Goal: Task Accomplishment & Management: Manage account settings

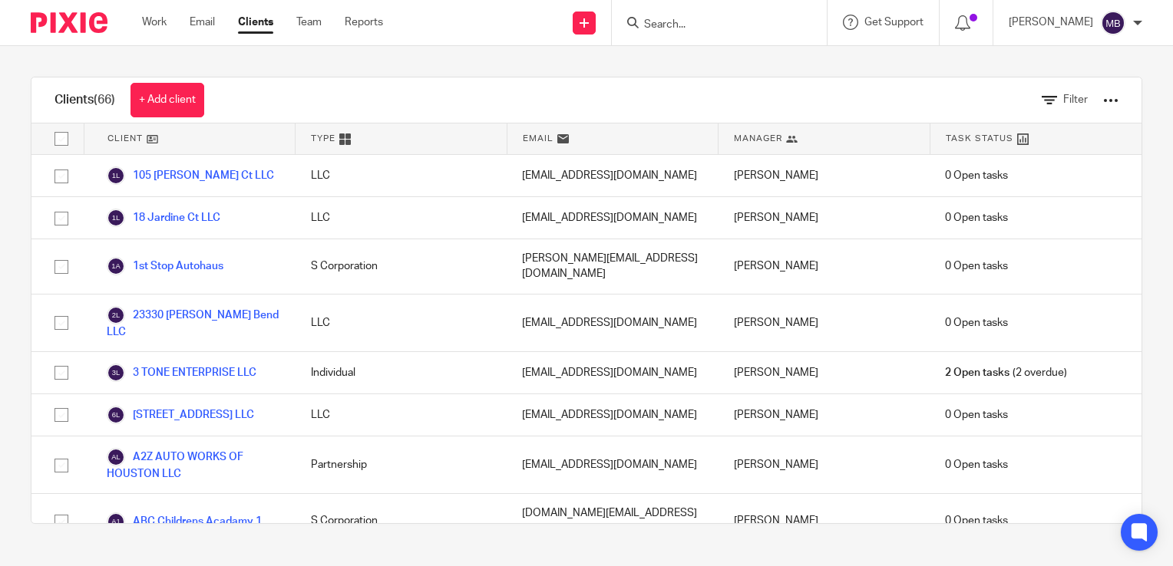
scroll to position [1151, 0]
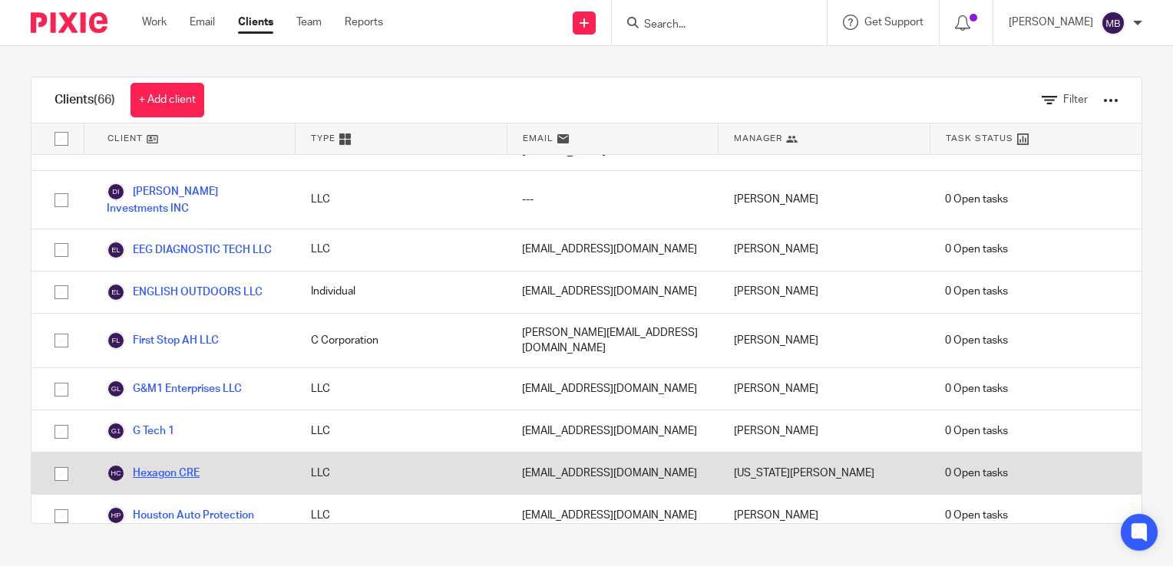
click at [178, 464] on link "Hexagon CRE" at bounding box center [153, 473] width 93 height 18
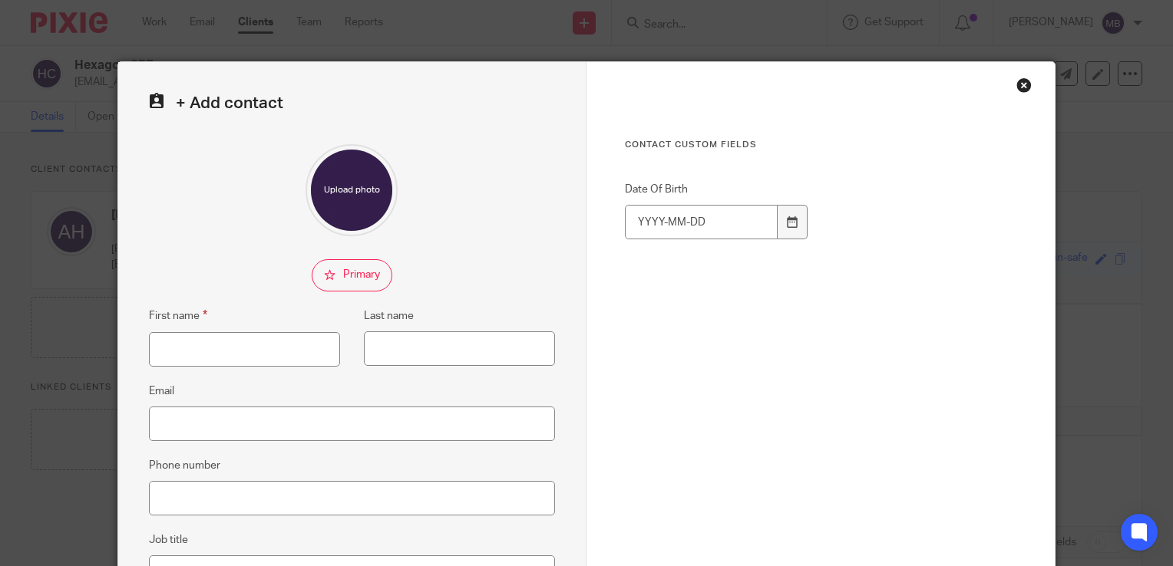
click at [1016, 83] on div "Close this dialog window" at bounding box center [1023, 85] width 15 height 15
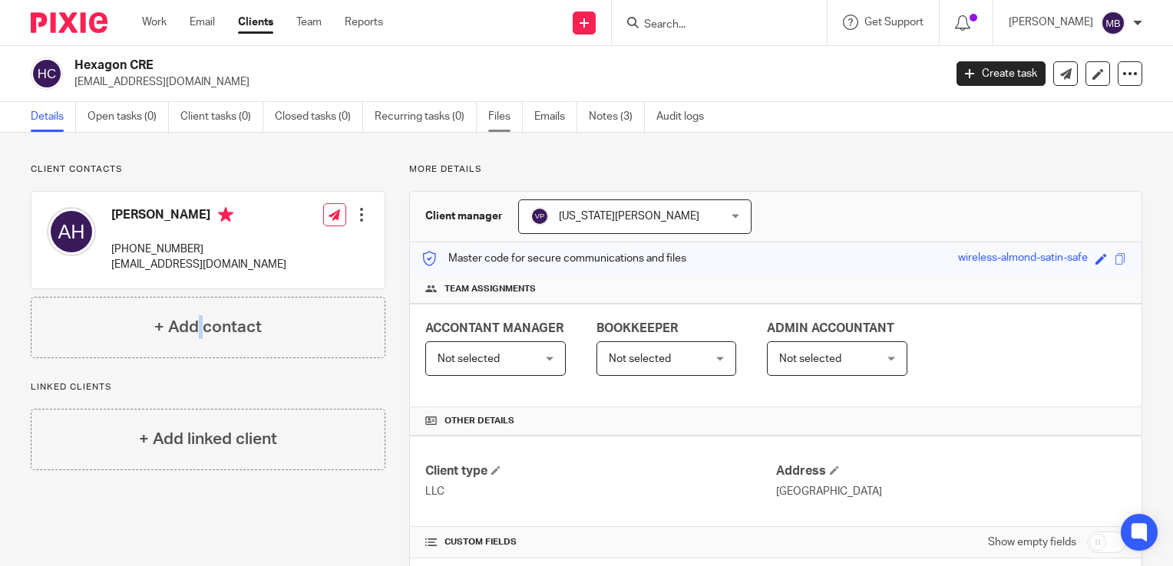
click at [491, 115] on link "Files" at bounding box center [505, 117] width 35 height 30
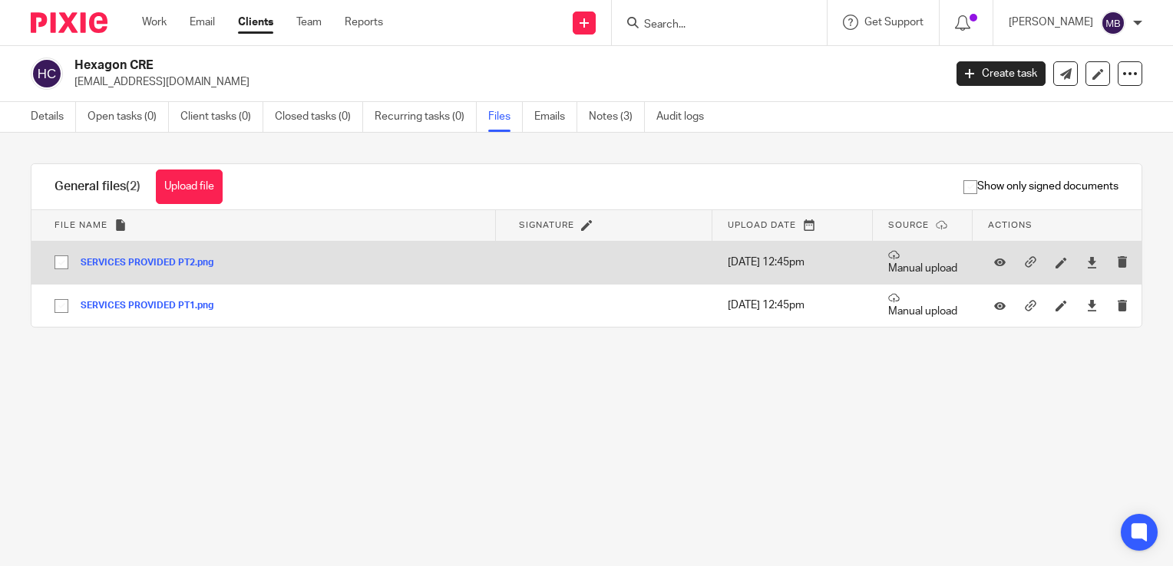
click at [136, 259] on button "SERVICES PROVIDED PT2.png" at bounding box center [153, 263] width 144 height 11
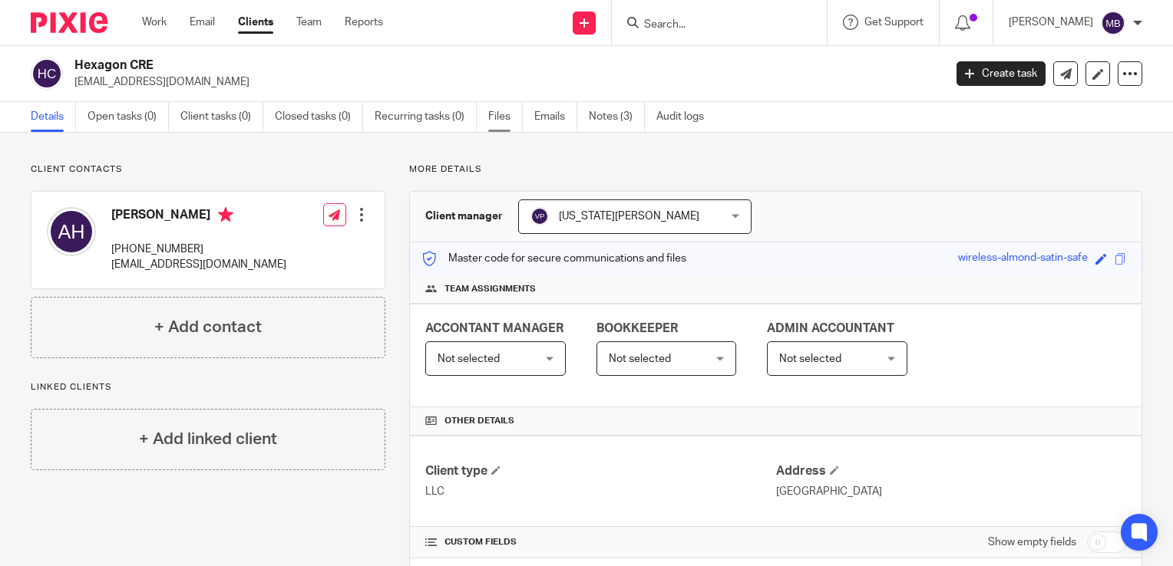
click at [503, 116] on link "Files" at bounding box center [505, 117] width 35 height 30
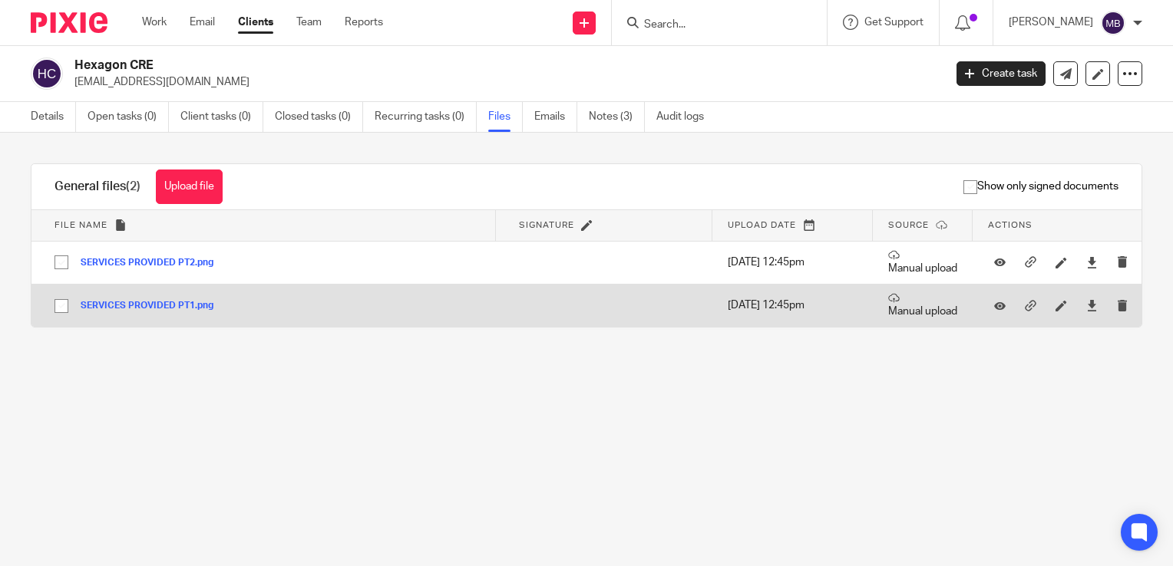
click at [144, 305] on button "SERVICES PROVIDED PT1.png" at bounding box center [153, 306] width 144 height 11
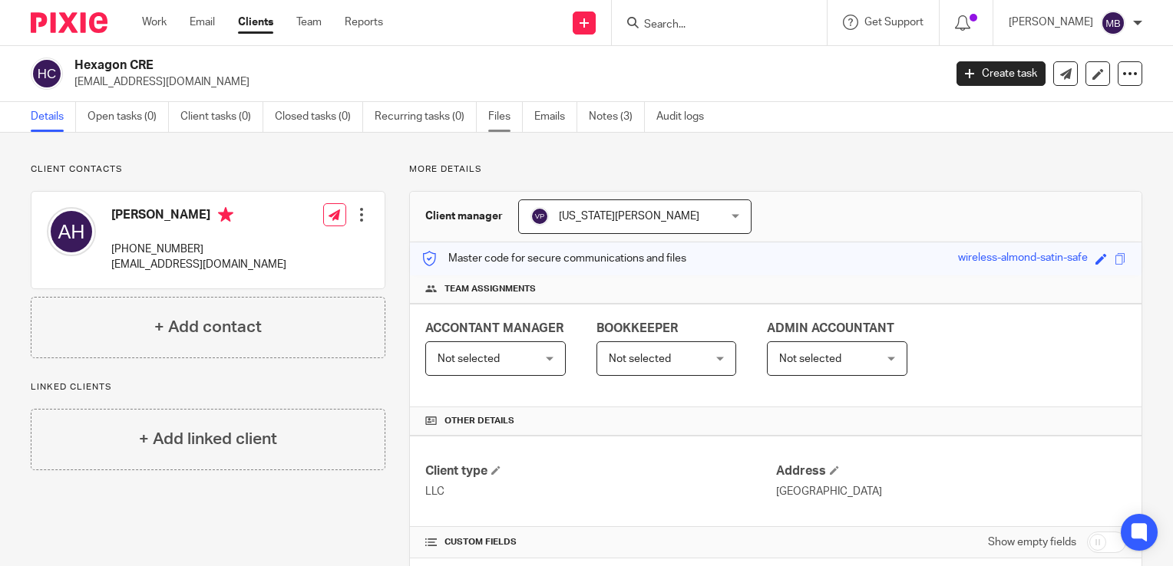
click at [504, 117] on link "Files" at bounding box center [505, 117] width 35 height 30
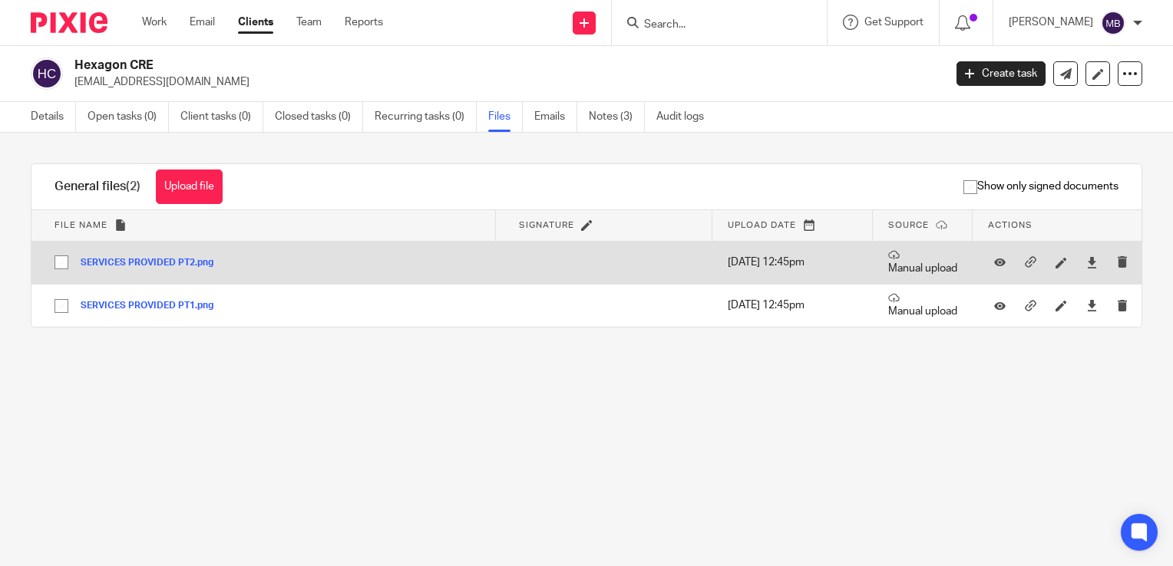
click at [138, 263] on button "SERVICES PROVIDED PT2.png" at bounding box center [153, 263] width 144 height 11
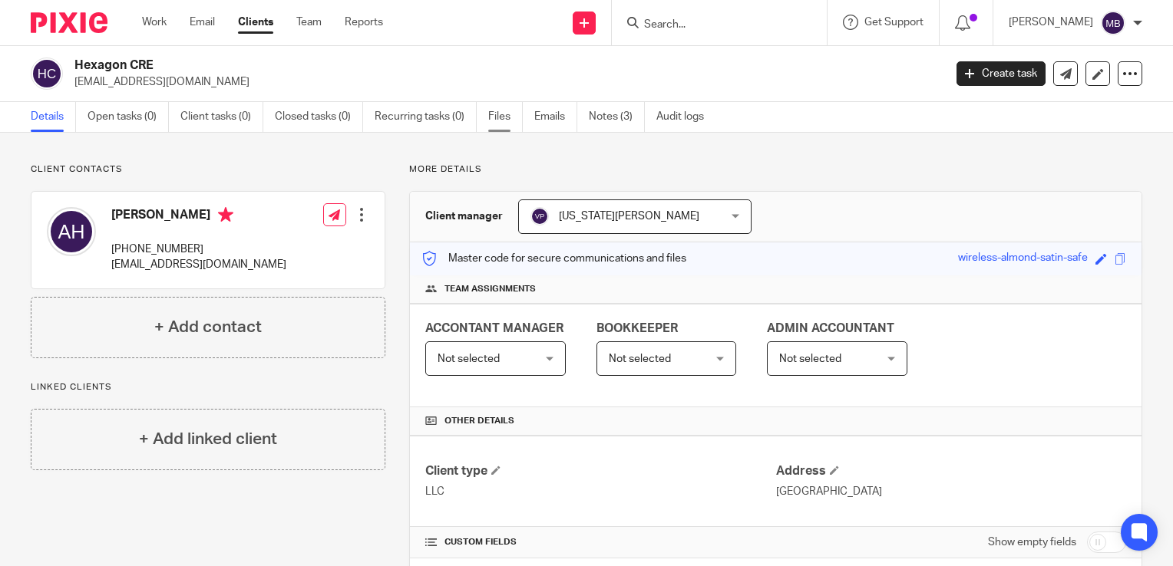
click at [500, 115] on link "Files" at bounding box center [505, 117] width 35 height 30
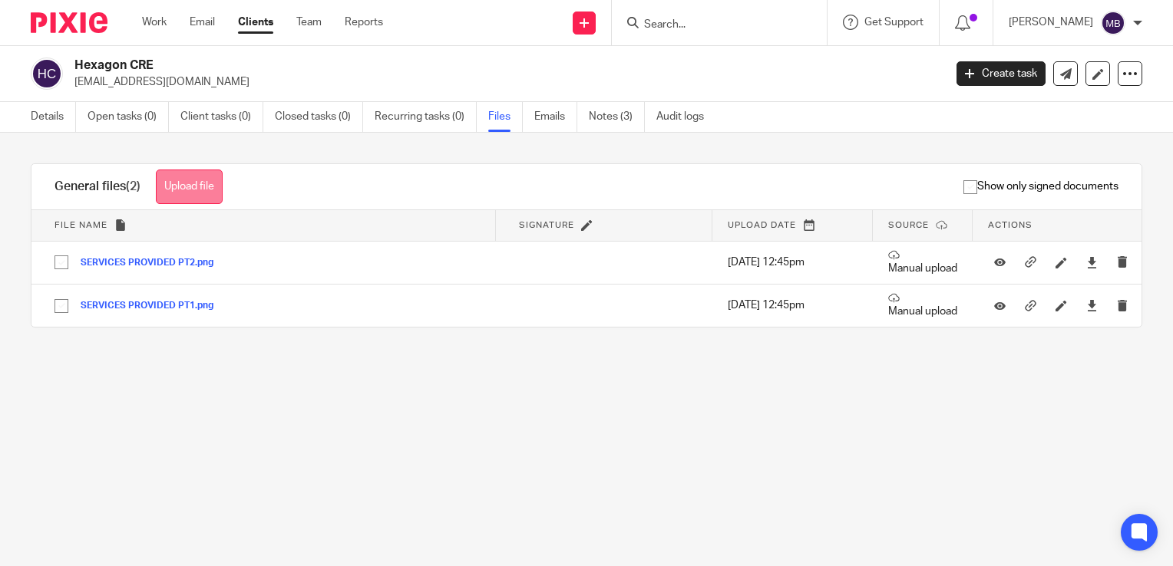
click at [196, 189] on button "Upload file" at bounding box center [189, 187] width 67 height 35
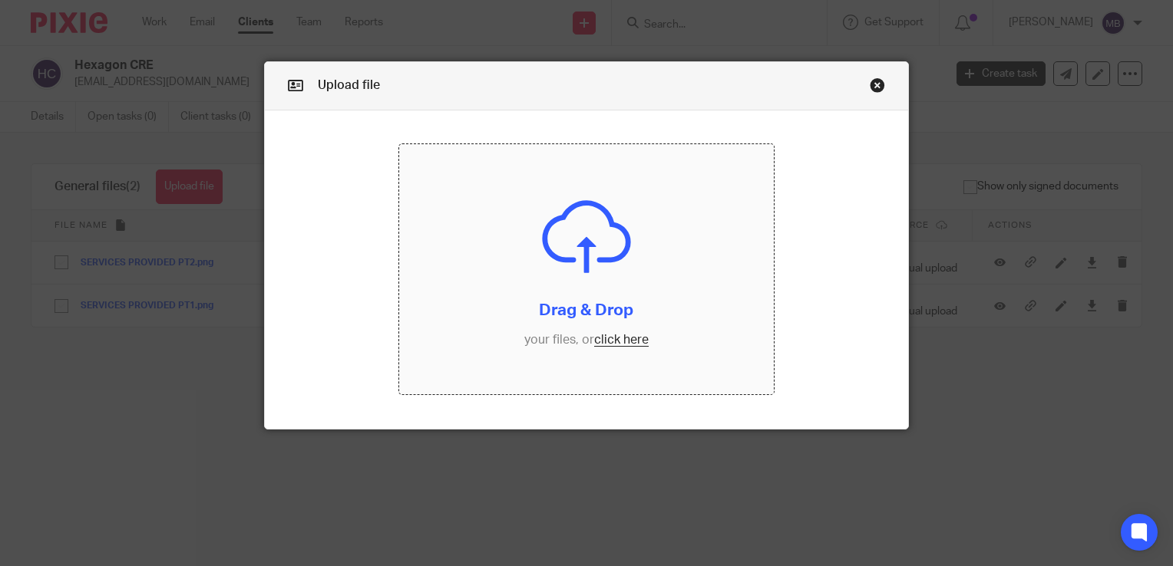
click at [612, 340] on input "file" at bounding box center [586, 269] width 374 height 250
click at [606, 342] on input "file" at bounding box center [586, 269] width 374 height 250
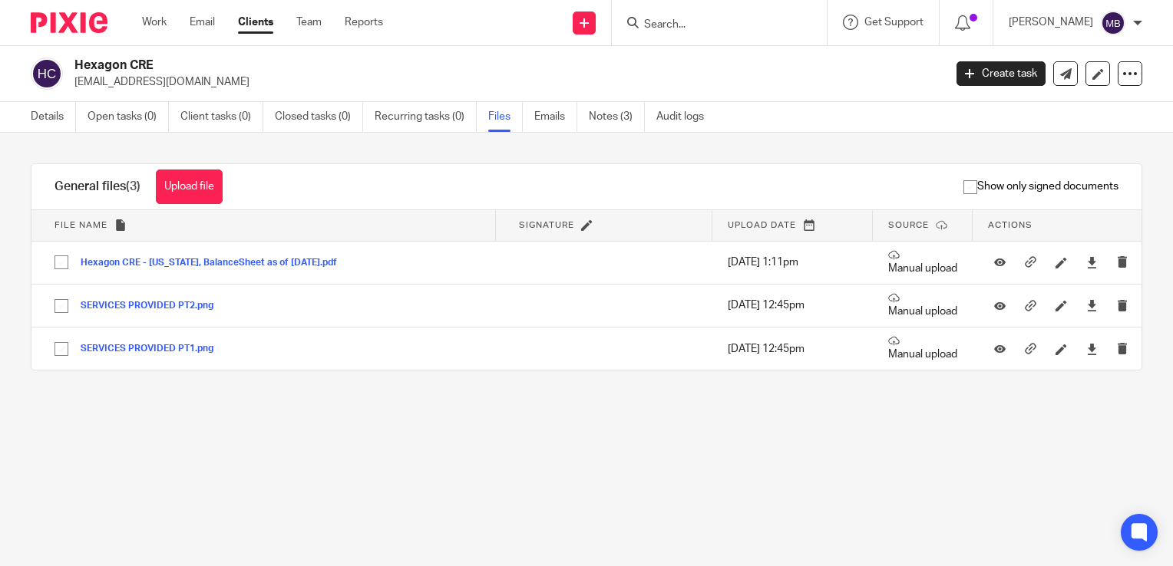
click at [770, 423] on div "Upload file Drag & Drop your files, or click here Files uploading... General fi…" at bounding box center [586, 286] width 1173 height 307
drag, startPoint x: 199, startPoint y: 179, endPoint x: 261, endPoint y: 173, distance: 62.4
click at [199, 179] on button "Upload file" at bounding box center [189, 187] width 67 height 35
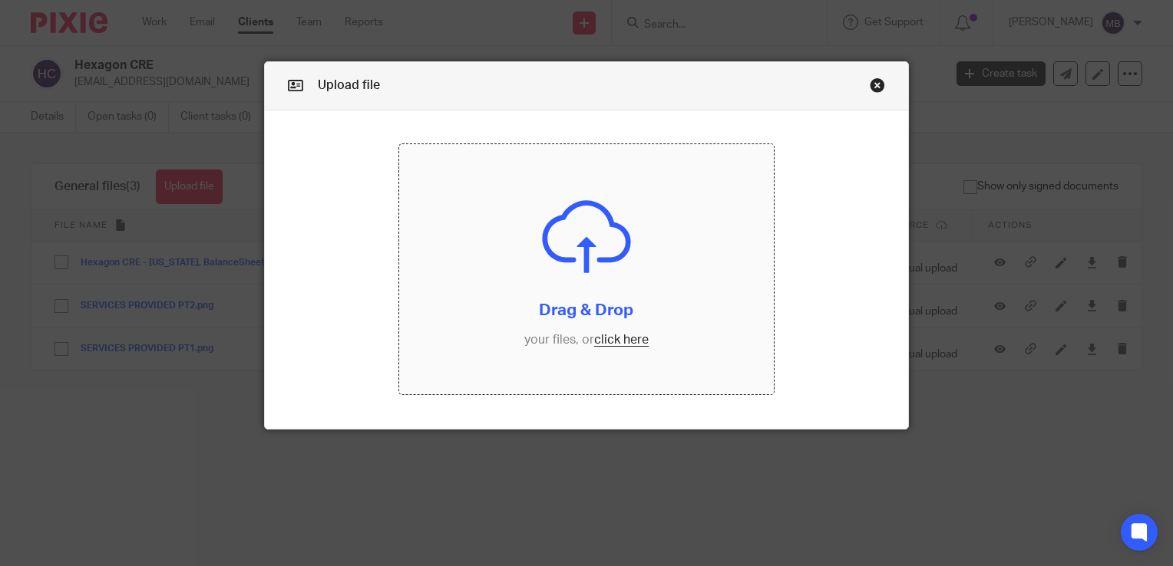
click at [625, 338] on input "file" at bounding box center [586, 269] width 374 height 250
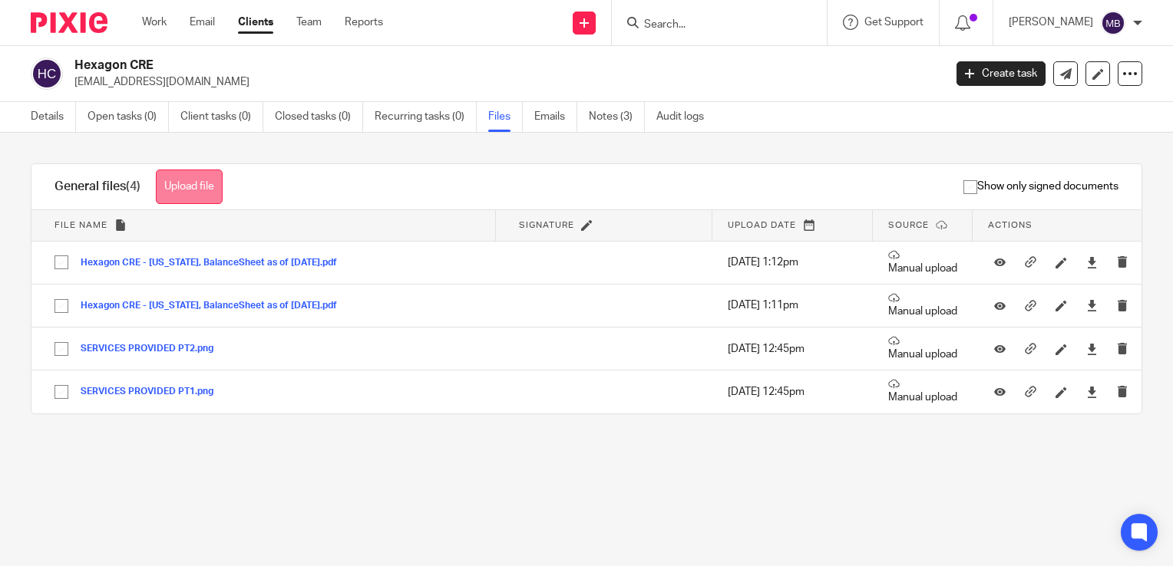
click at [203, 182] on button "Upload file" at bounding box center [189, 187] width 67 height 35
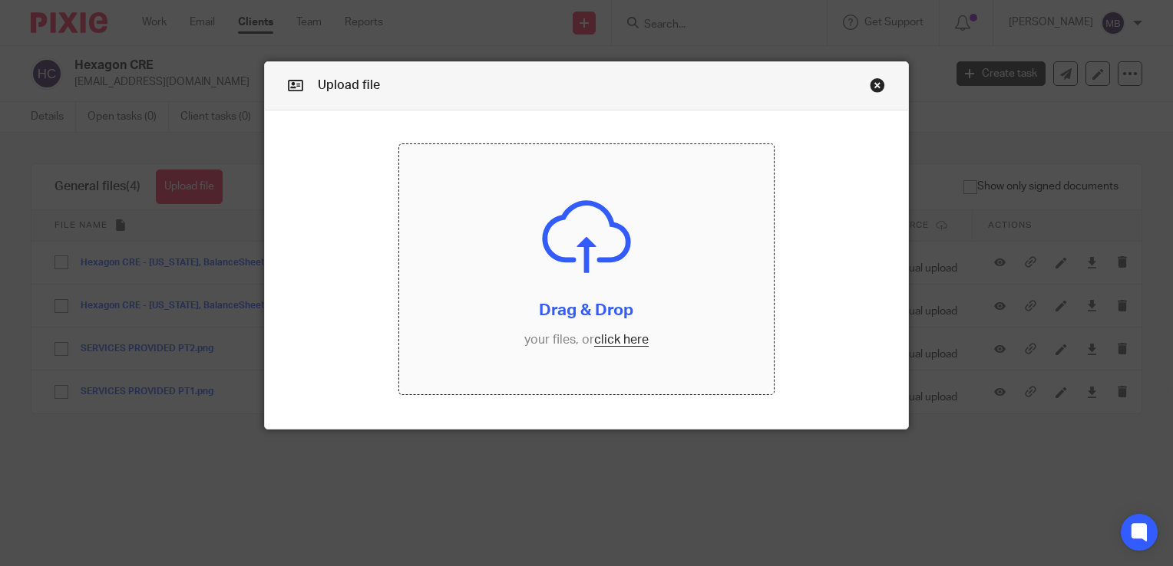
click at [619, 339] on input "file" at bounding box center [586, 269] width 374 height 250
click at [618, 341] on input "file" at bounding box center [586, 269] width 374 height 250
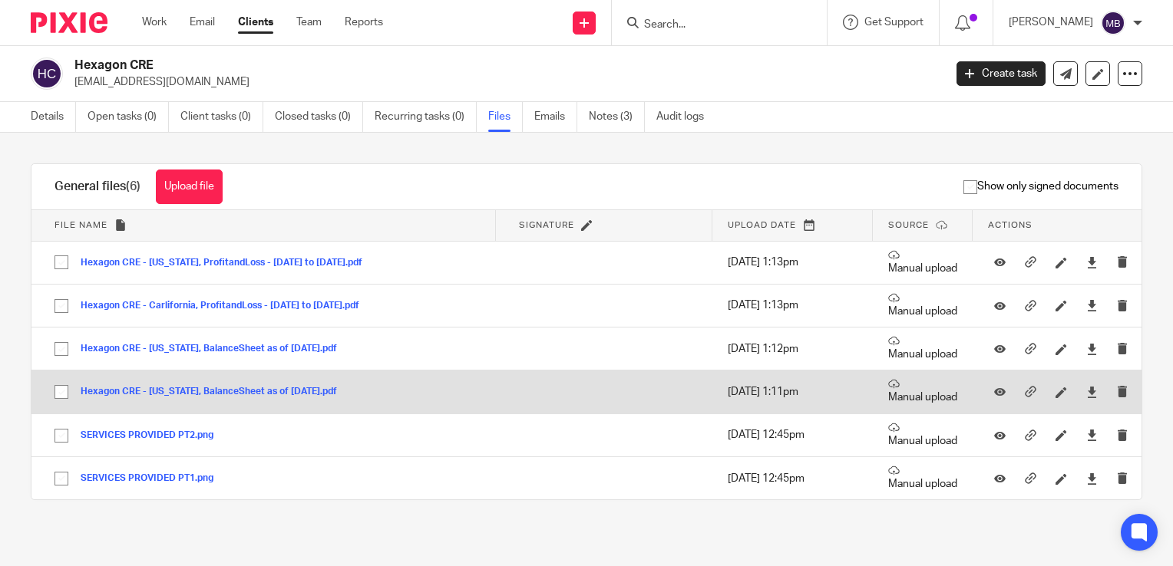
scroll to position [2, 0]
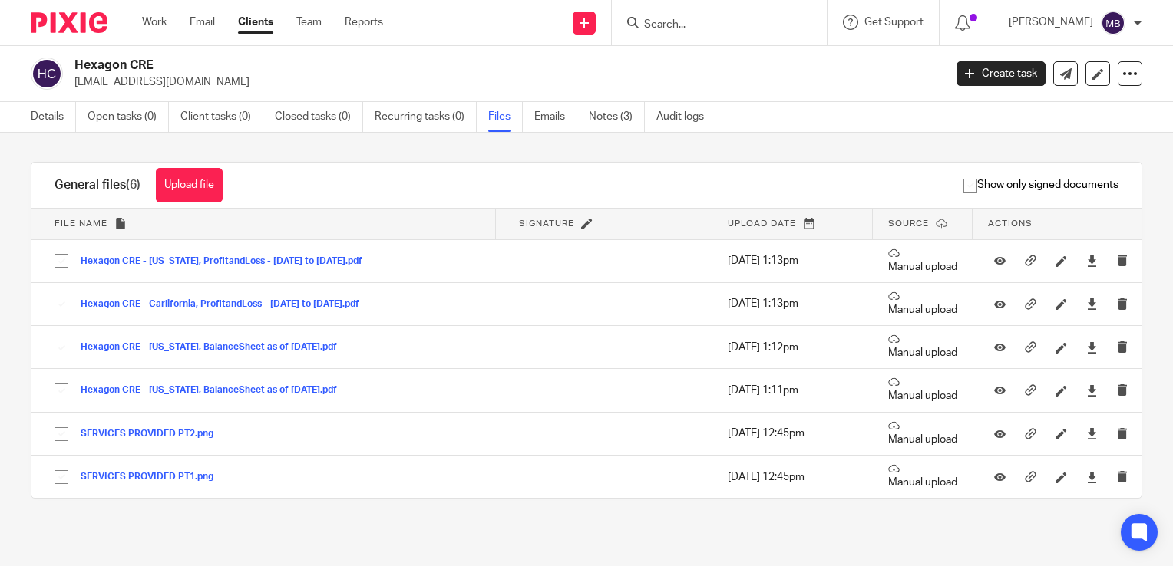
drag, startPoint x: 52, startPoint y: 115, endPoint x: 78, endPoint y: 116, distance: 26.1
click at [52, 115] on link "Details" at bounding box center [53, 117] width 45 height 30
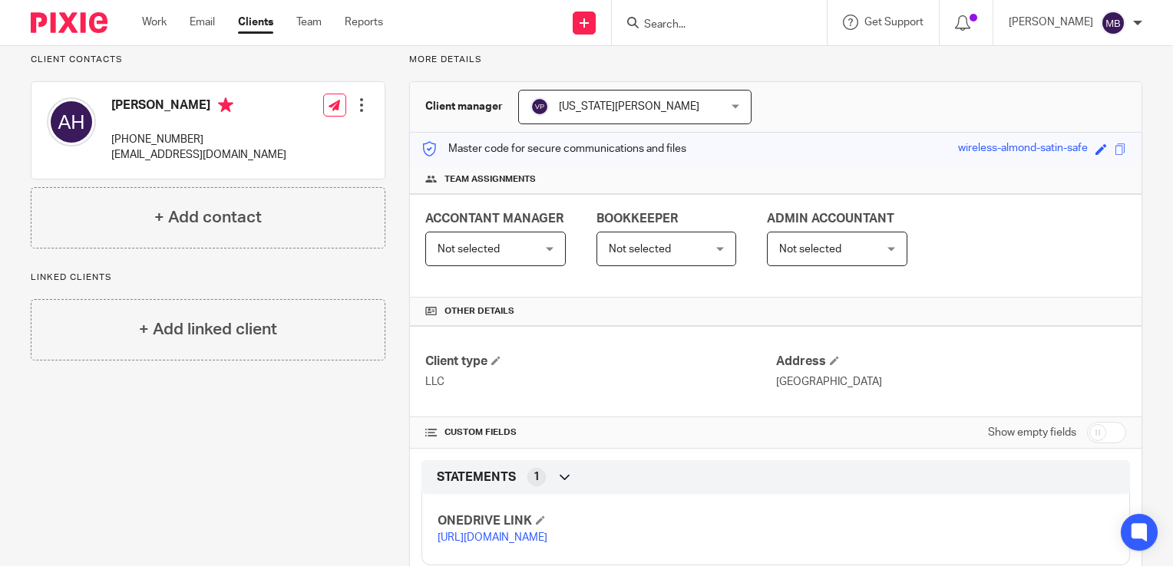
scroll to position [200, 0]
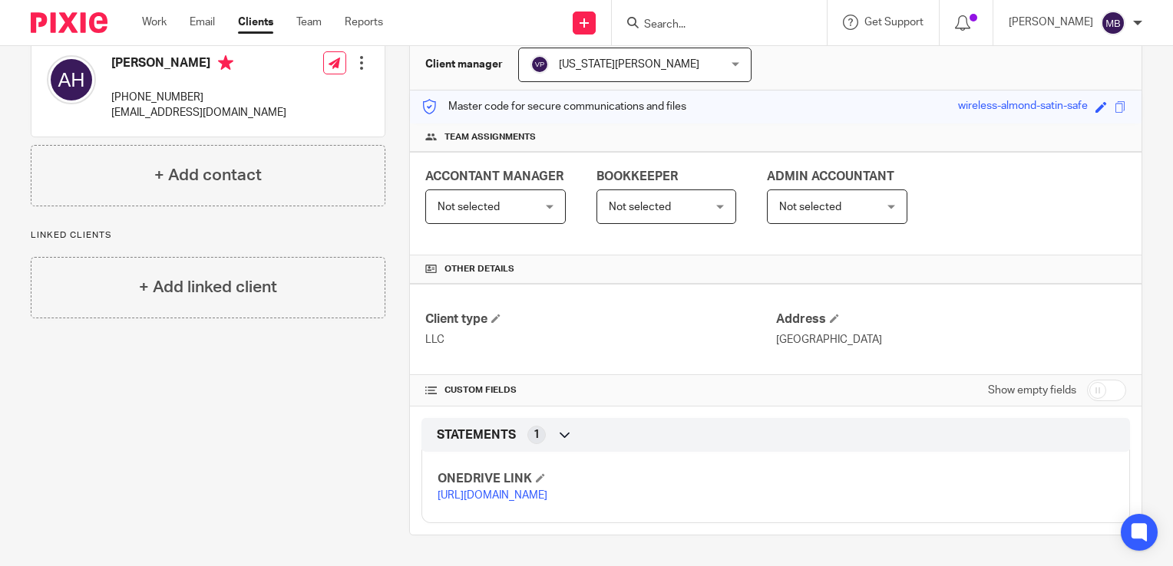
click at [547, 490] on link "[URL][DOMAIN_NAME]" at bounding box center [492, 495] width 110 height 11
click at [490, 488] on p "[URL][DOMAIN_NAME]" at bounding box center [606, 495] width 338 height 15
click at [539, 488] on p "[URL][DOMAIN_NAME]" at bounding box center [606, 495] width 338 height 15
click at [539, 489] on p "[URL][DOMAIN_NAME]" at bounding box center [606, 495] width 338 height 15
drag, startPoint x: 539, startPoint y: 489, endPoint x: 612, endPoint y: 480, distance: 73.4
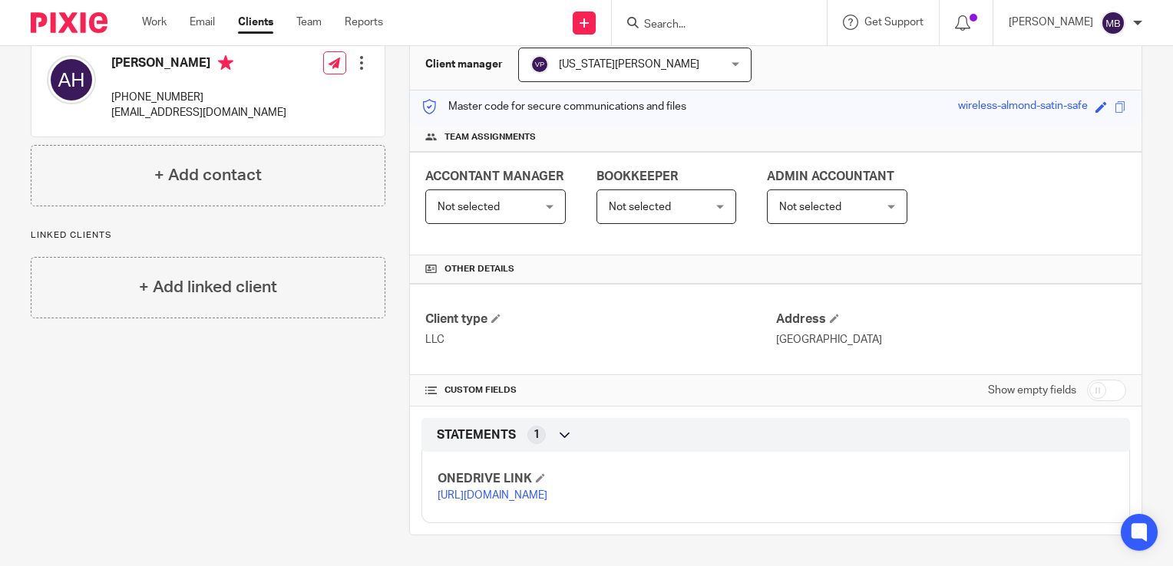
click at [547, 490] on link "[URL][DOMAIN_NAME]" at bounding box center [492, 495] width 110 height 11
click at [530, 491] on link "[URL][DOMAIN_NAME]" at bounding box center [492, 495] width 110 height 11
